Goal: Information Seeking & Learning: Check status

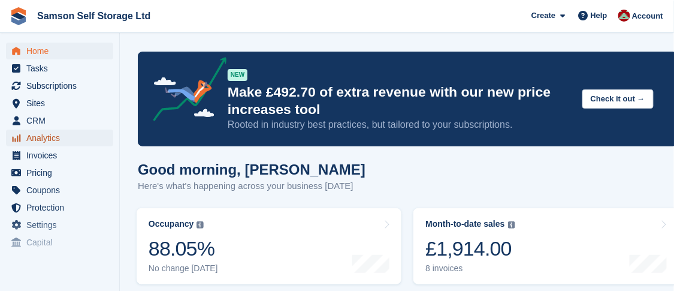
click at [46, 135] on span "Analytics" at bounding box center [62, 138] width 72 height 17
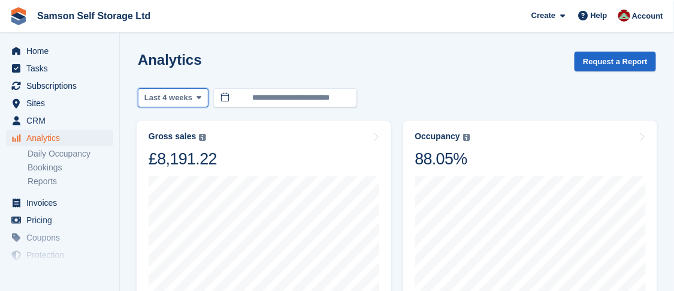
click at [186, 96] on span "Last 4 weeks" at bounding box center [168, 98] width 48 height 12
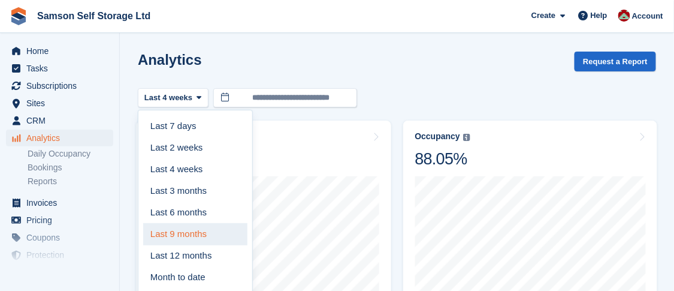
click at [188, 236] on link "Last 9 months" at bounding box center [195, 234] width 104 height 22
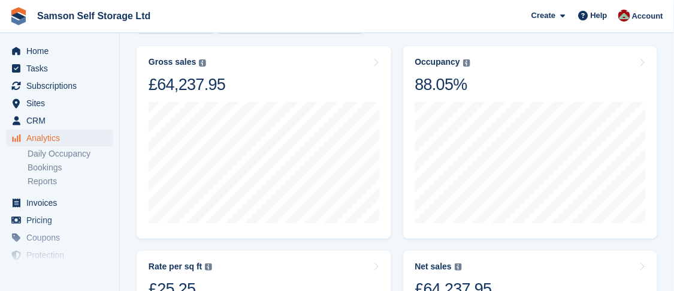
scroll to position [59, 0]
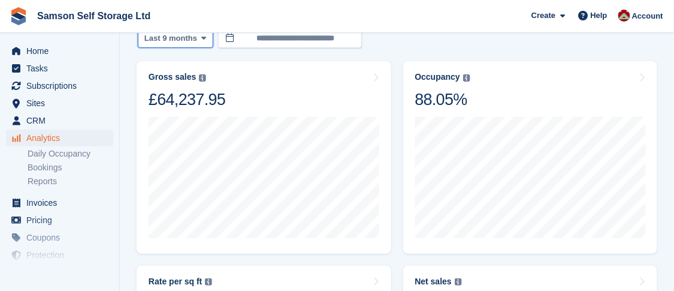
click at [201, 37] on icon at bounding box center [203, 38] width 5 height 8
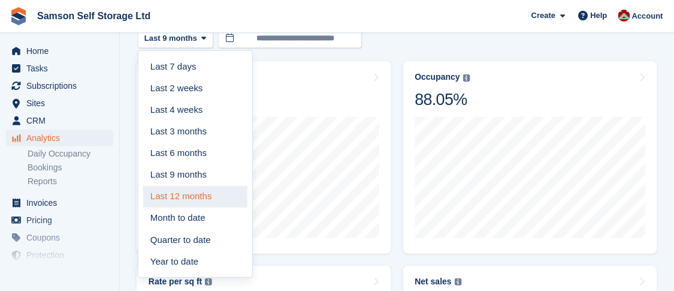
click at [182, 198] on link "Last 12 months" at bounding box center [195, 197] width 104 height 22
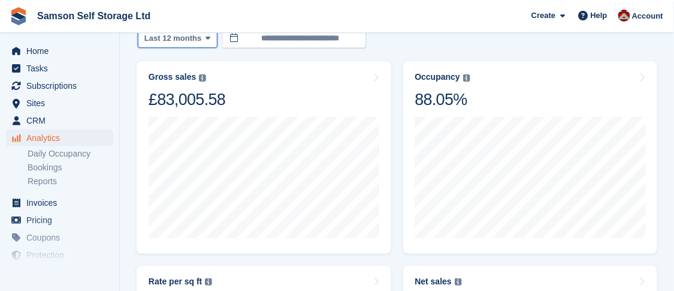
click at [206, 37] on span at bounding box center [209, 39] width 10 height 10
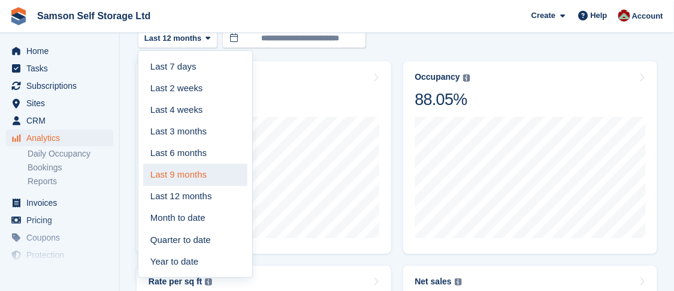
click at [195, 174] on link "Last 9 months" at bounding box center [195, 175] width 104 height 22
